Goal: Task Accomplishment & Management: Complete application form

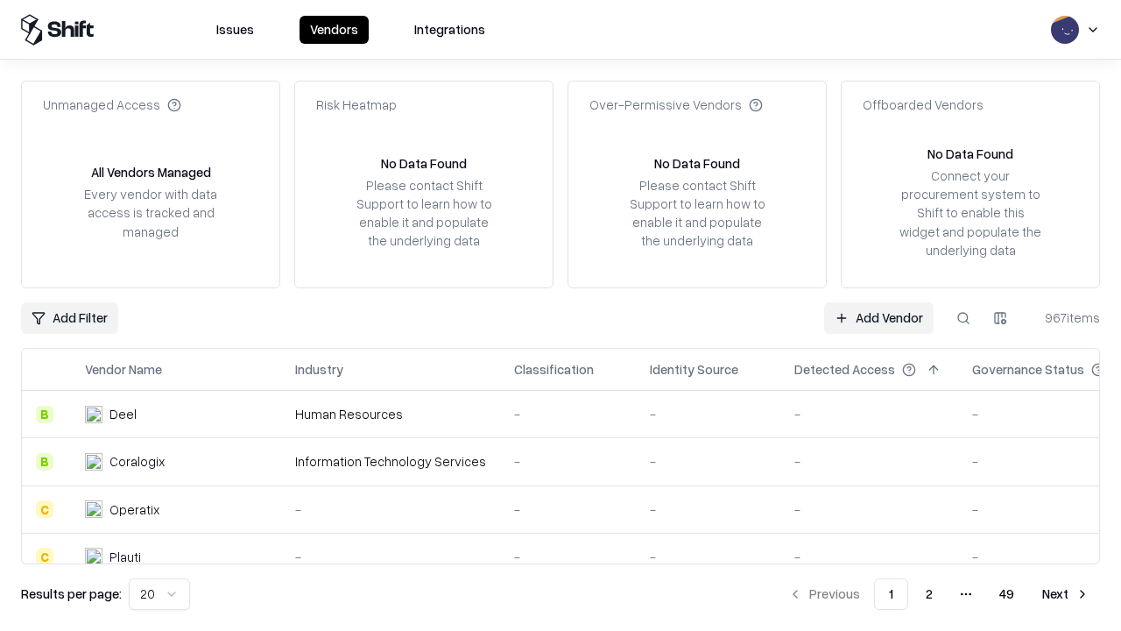
click at [879, 317] on link "Add Vendor" at bounding box center [879, 318] width 110 height 32
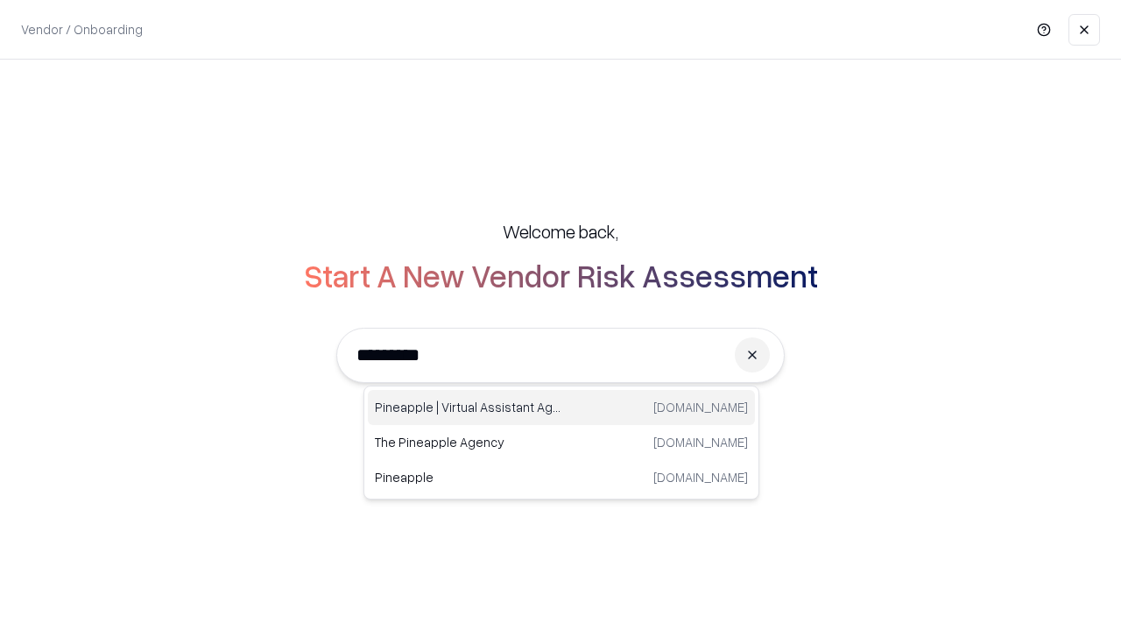
click at [562, 407] on div "Pineapple | Virtual Assistant Agency trypineapple.com" at bounding box center [561, 407] width 387 height 35
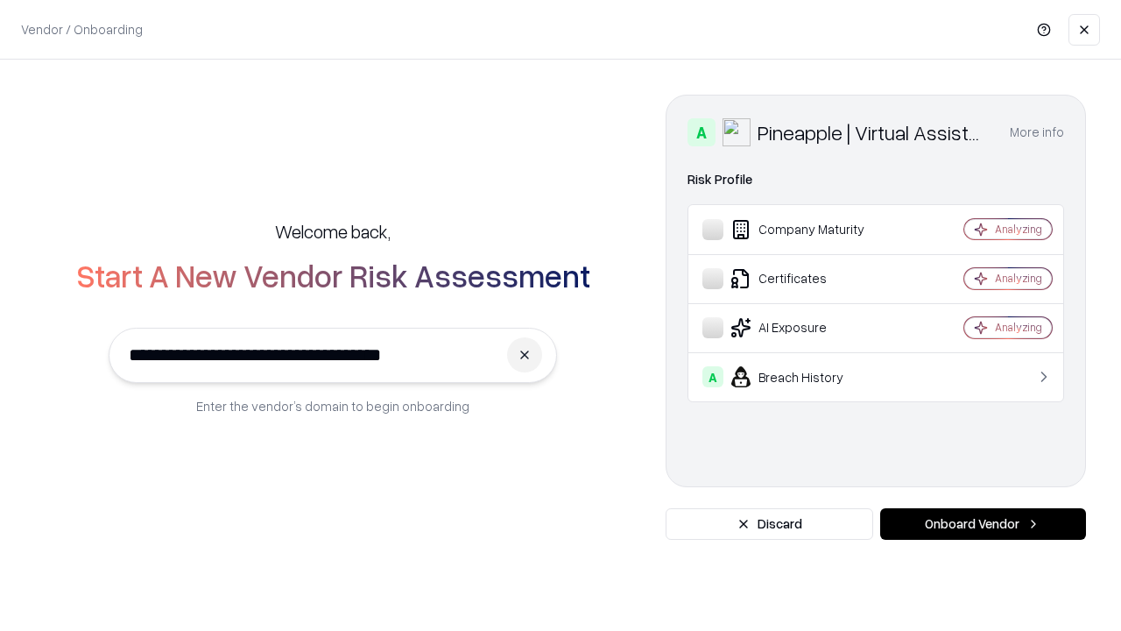
type input "**********"
click at [983, 524] on button "Onboard Vendor" at bounding box center [983, 524] width 206 height 32
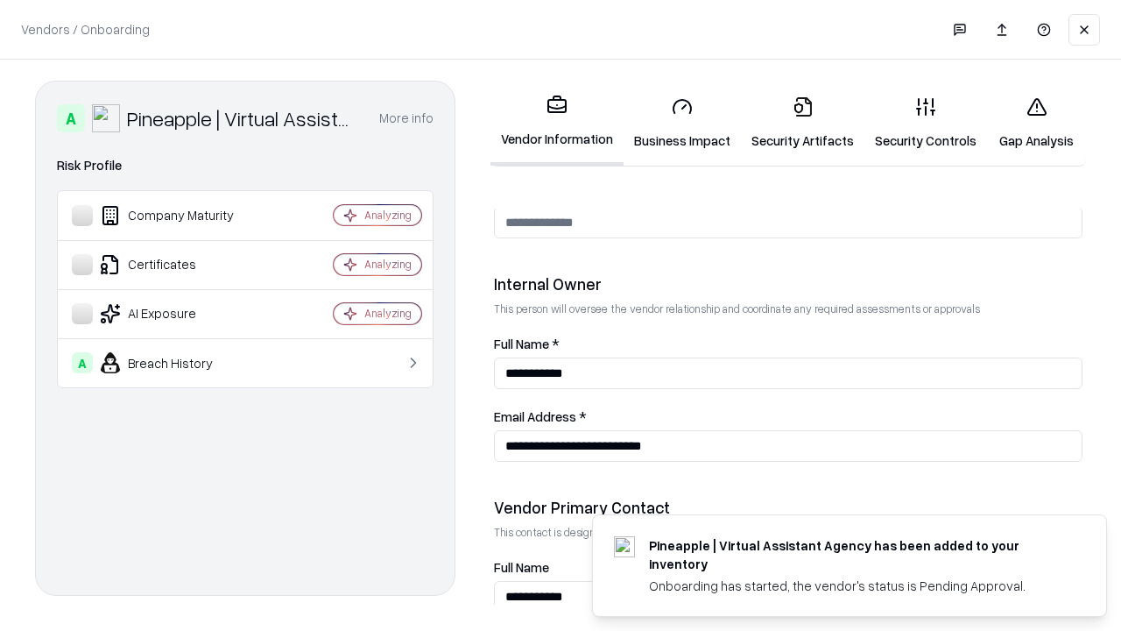
scroll to position [908, 0]
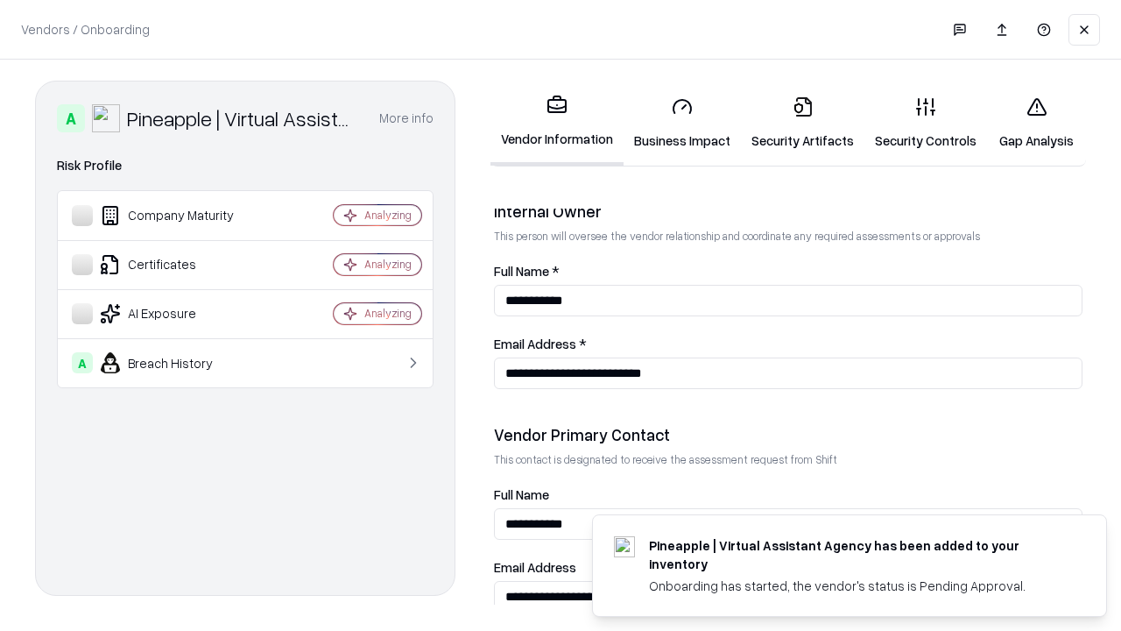
click at [682, 123] on link "Business Impact" at bounding box center [682, 122] width 117 height 81
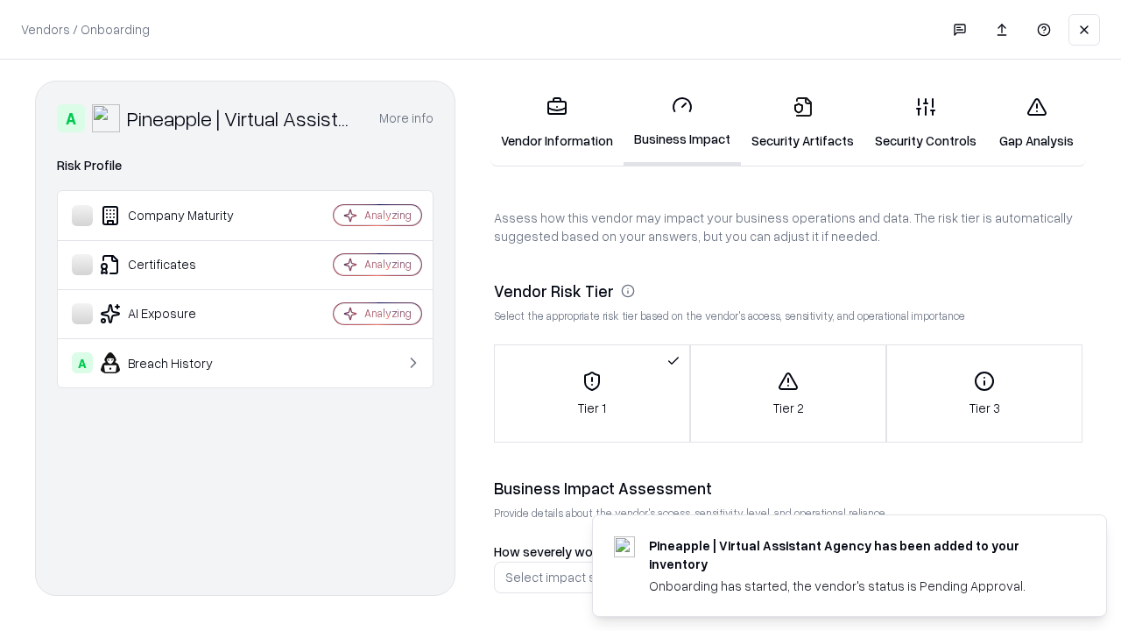
click at [802, 123] on link "Security Artifacts" at bounding box center [803, 122] width 124 height 81
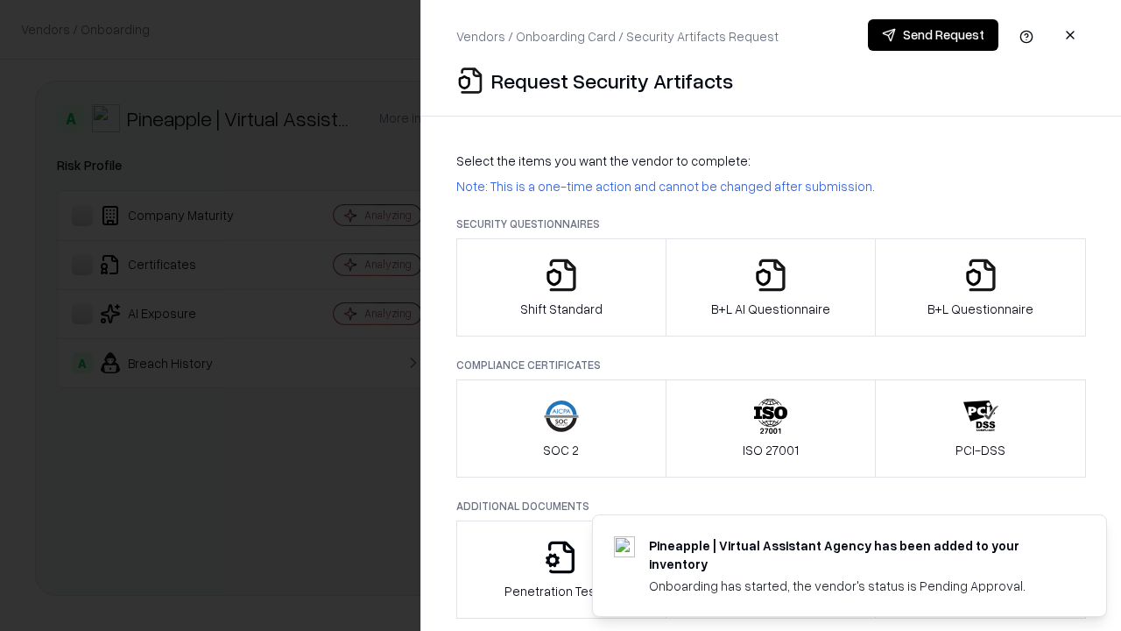
click at [561, 287] on icon "button" at bounding box center [561, 275] width 35 height 35
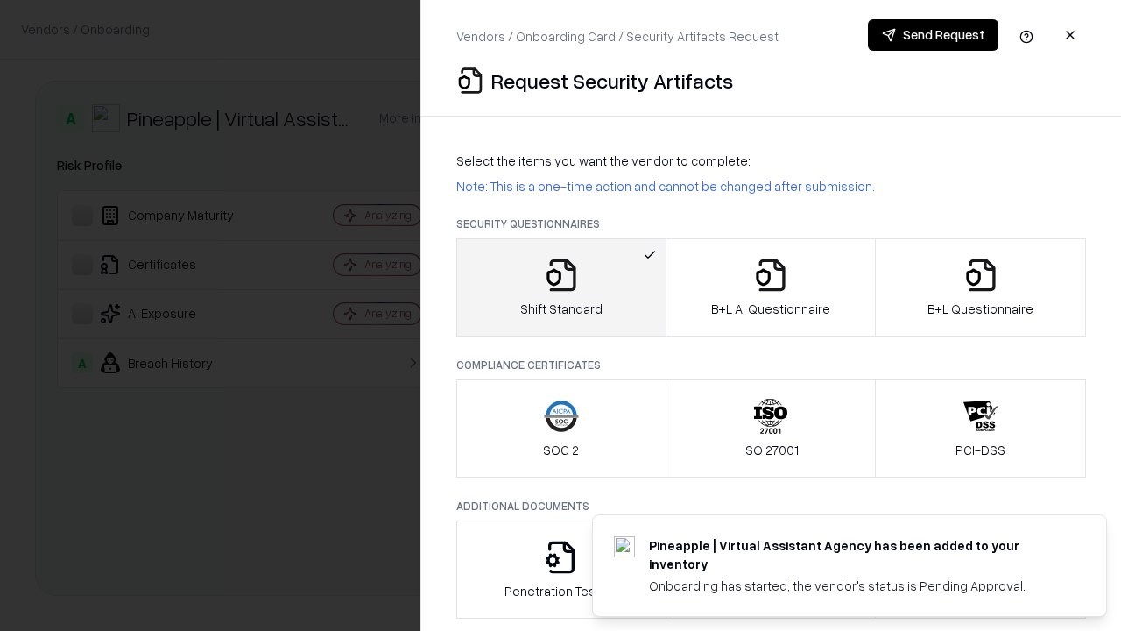
click at [933, 35] on button "Send Request" at bounding box center [933, 35] width 131 height 32
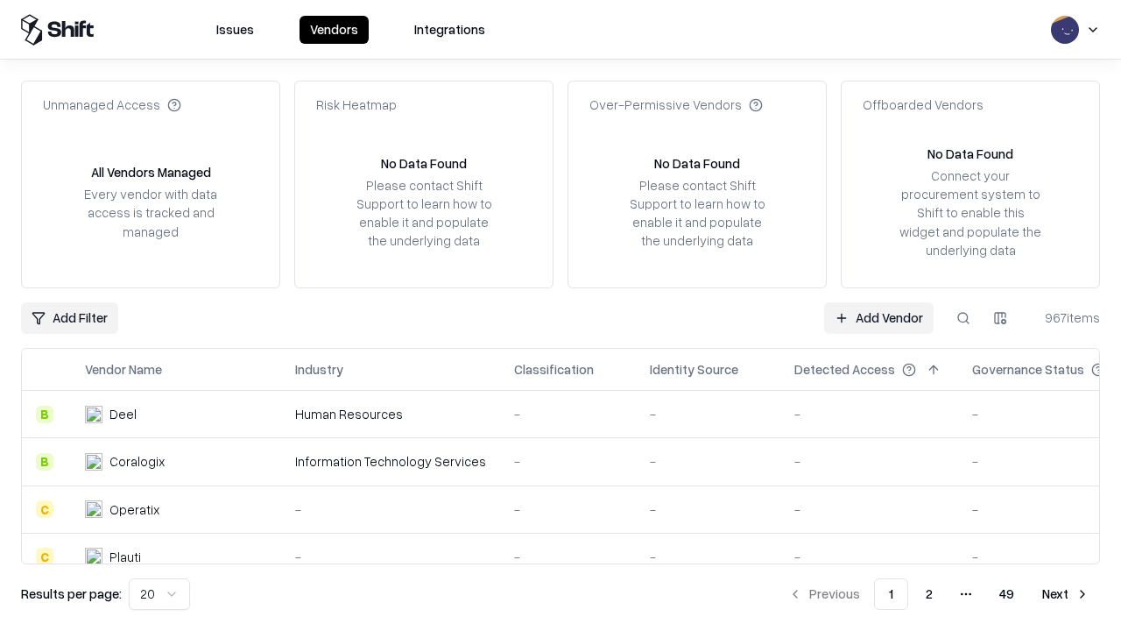
click at [964, 317] on button at bounding box center [964, 318] width 32 height 32
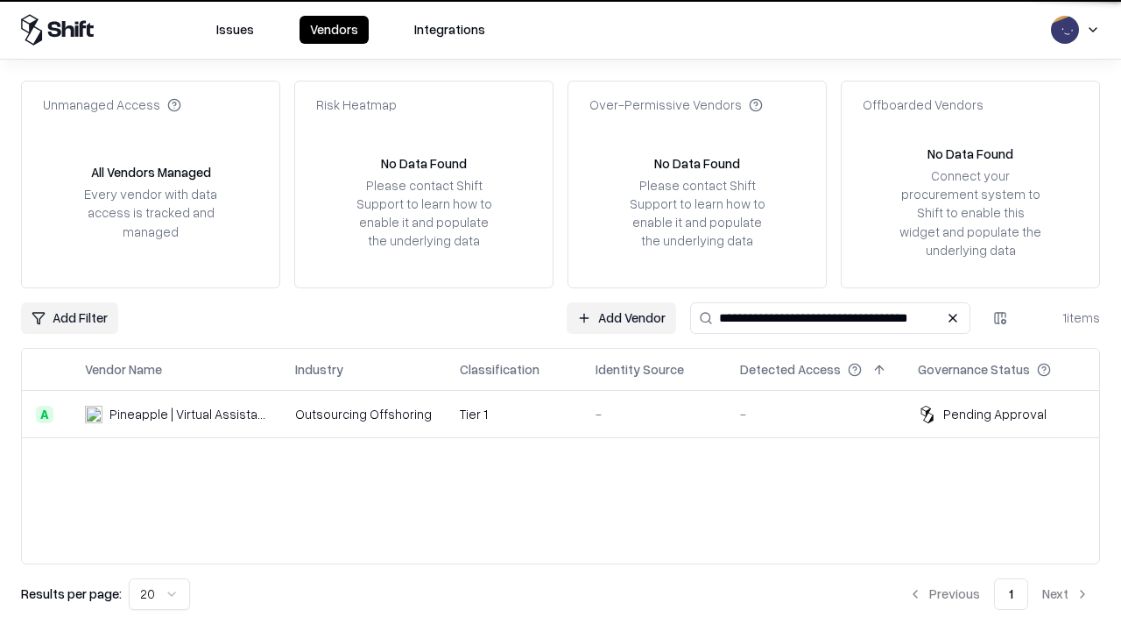
type input "**********"
click at [571, 414] on td "Tier 1" at bounding box center [514, 414] width 136 height 47
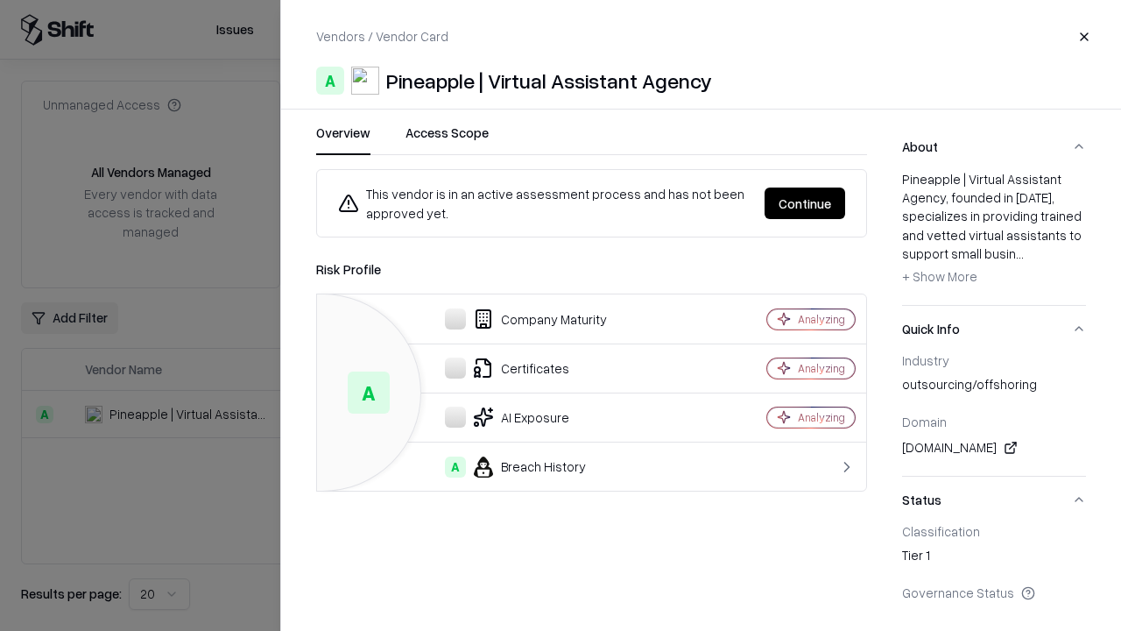
click at [805, 203] on button "Continue" at bounding box center [805, 203] width 81 height 32
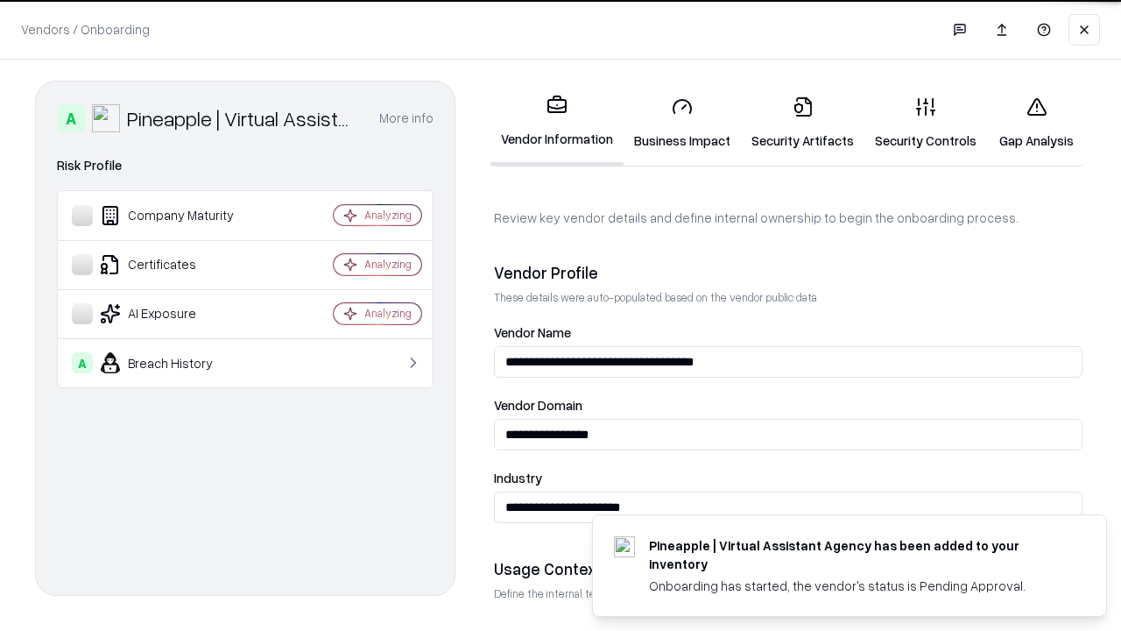
click at [802, 123] on link "Security Artifacts" at bounding box center [803, 122] width 124 height 81
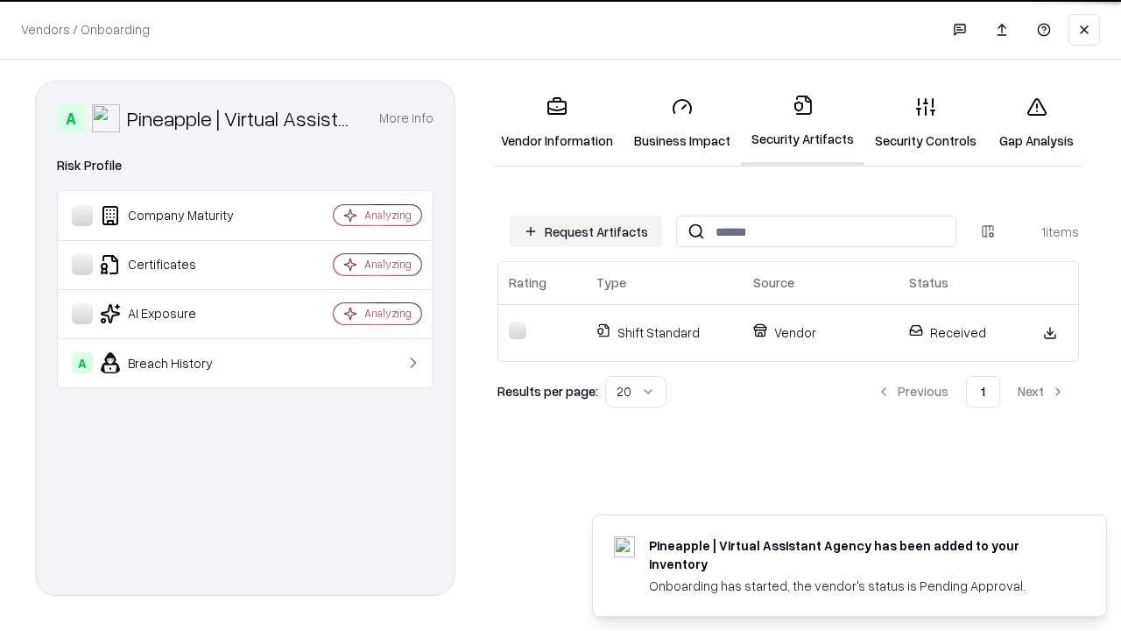
click at [1036, 123] on link "Gap Analysis" at bounding box center [1036, 122] width 99 height 81
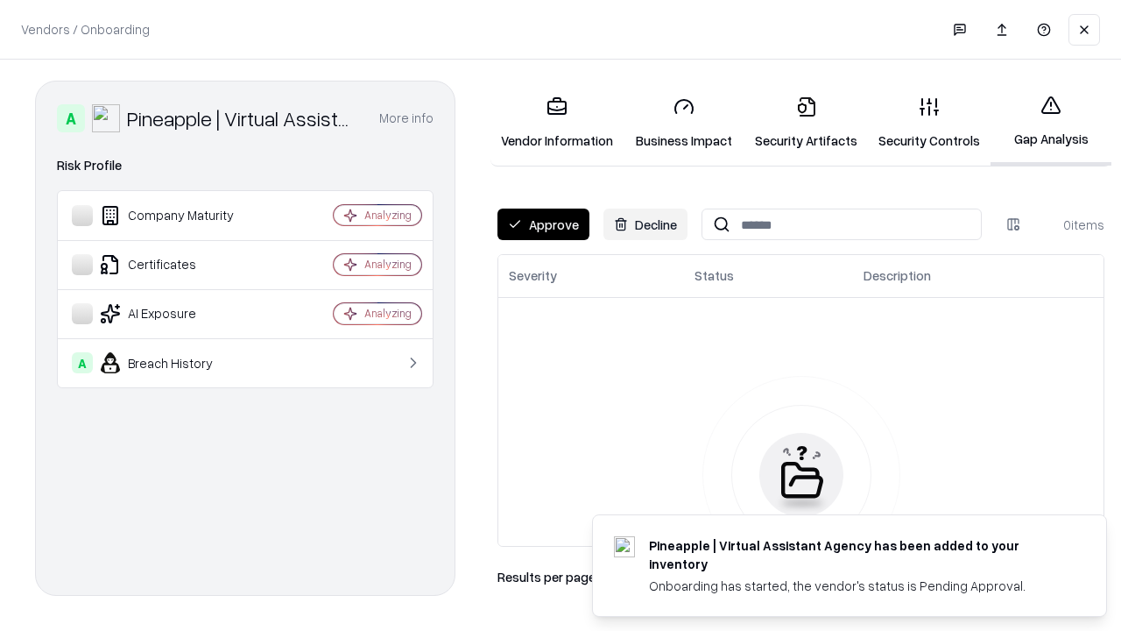
click at [543, 224] on button "Approve" at bounding box center [544, 225] width 92 height 32
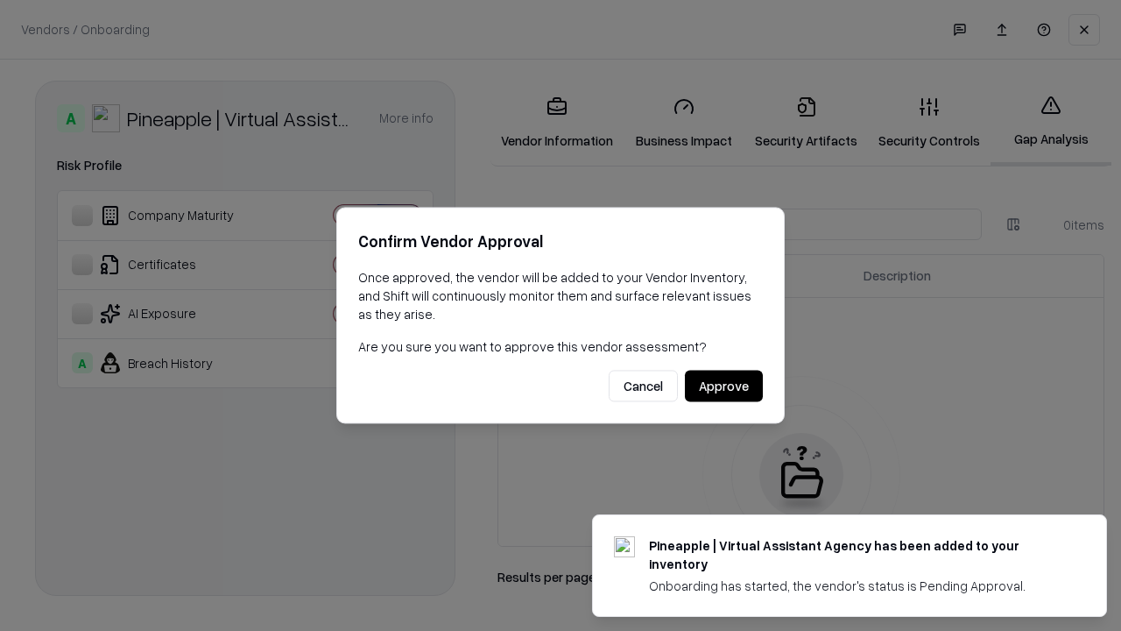
click at [724, 385] on button "Approve" at bounding box center [724, 387] width 78 height 32
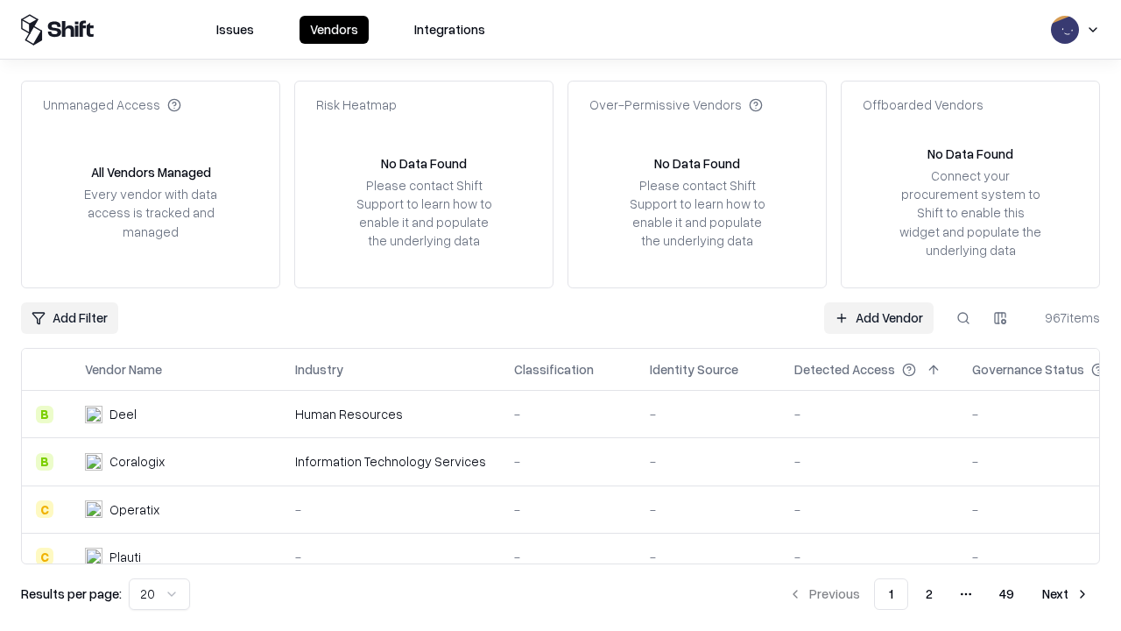
type input "**********"
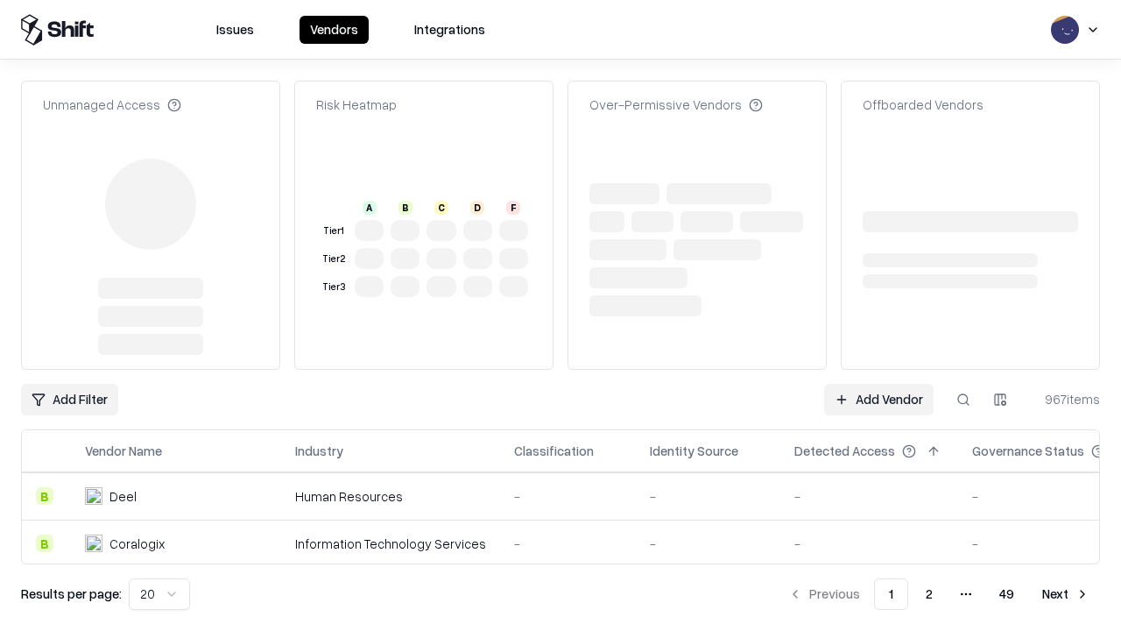
click at [879, 384] on link "Add Vendor" at bounding box center [879, 400] width 110 height 32
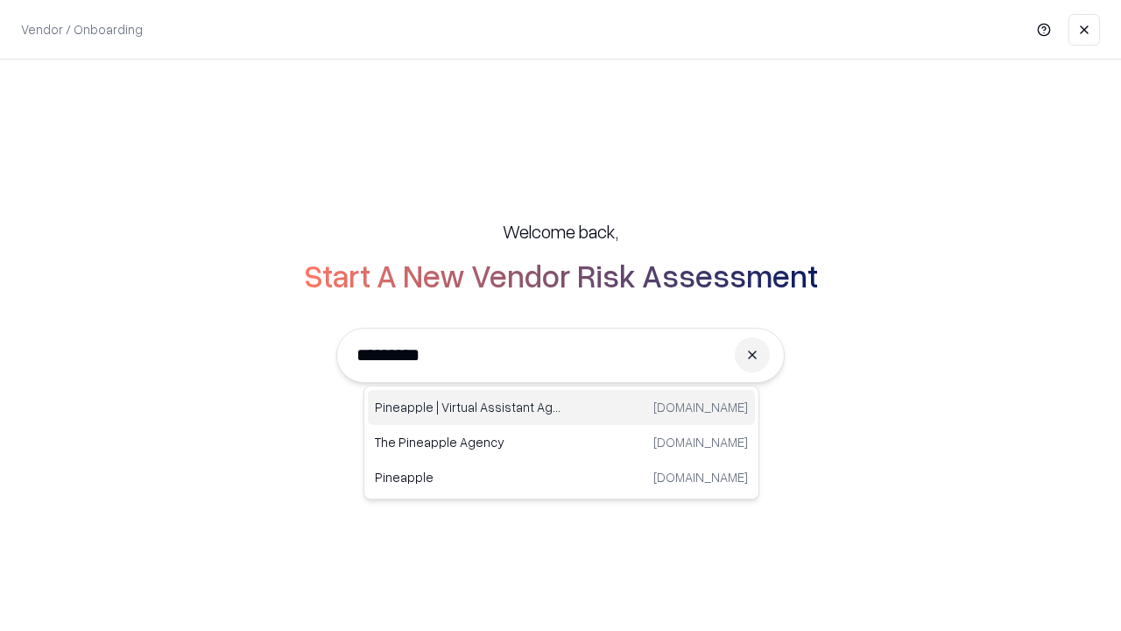
click at [562, 407] on div "Pineapple | Virtual Assistant Agency trypineapple.com" at bounding box center [561, 407] width 387 height 35
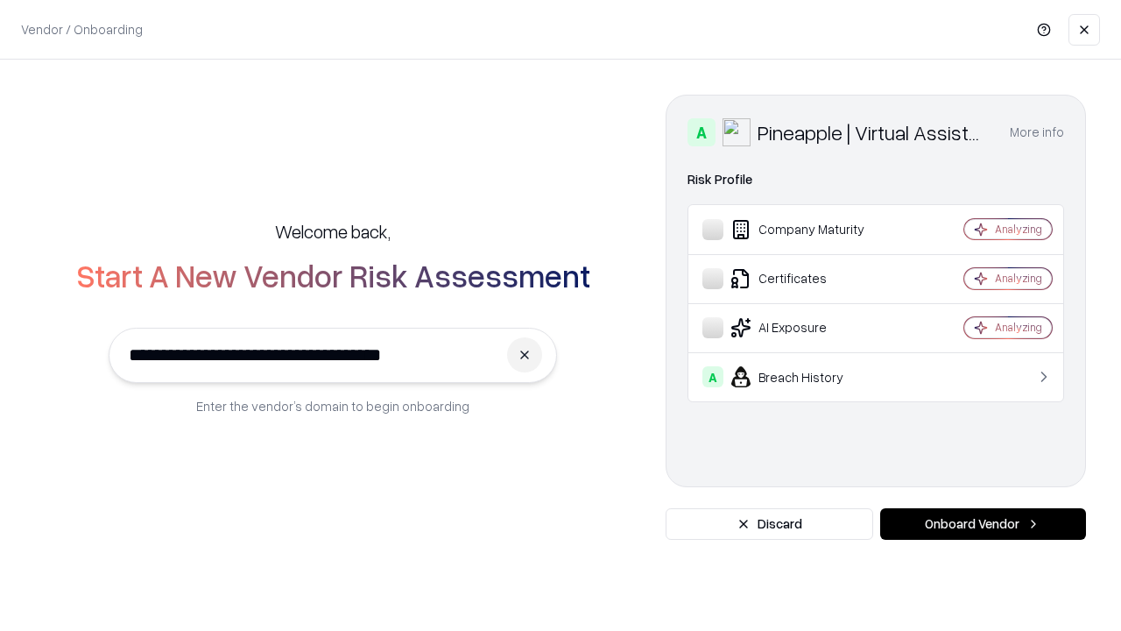
type input "**********"
click at [983, 524] on button "Onboard Vendor" at bounding box center [983, 524] width 206 height 32
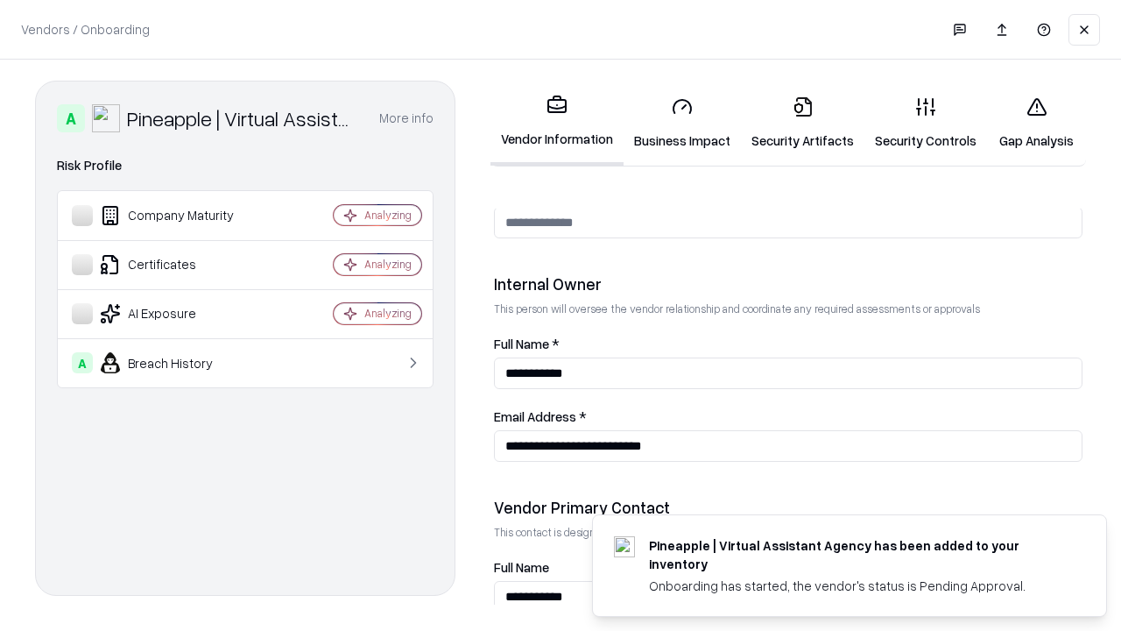
scroll to position [908, 0]
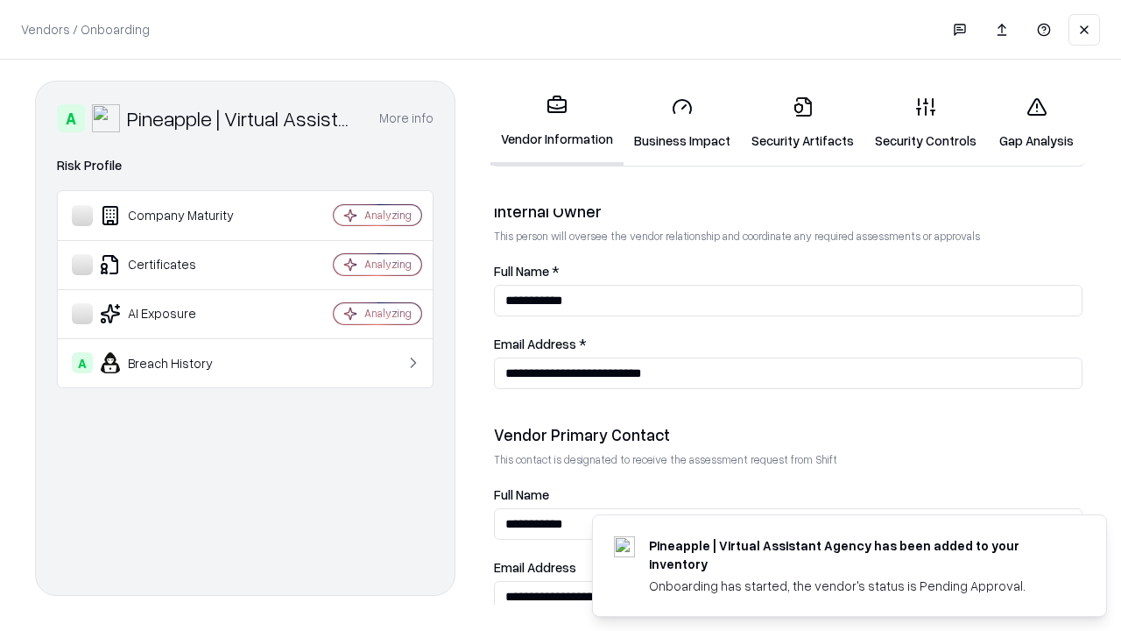
click at [1036, 123] on link "Gap Analysis" at bounding box center [1036, 122] width 99 height 81
